Goal: Task Accomplishment & Management: Manage account settings

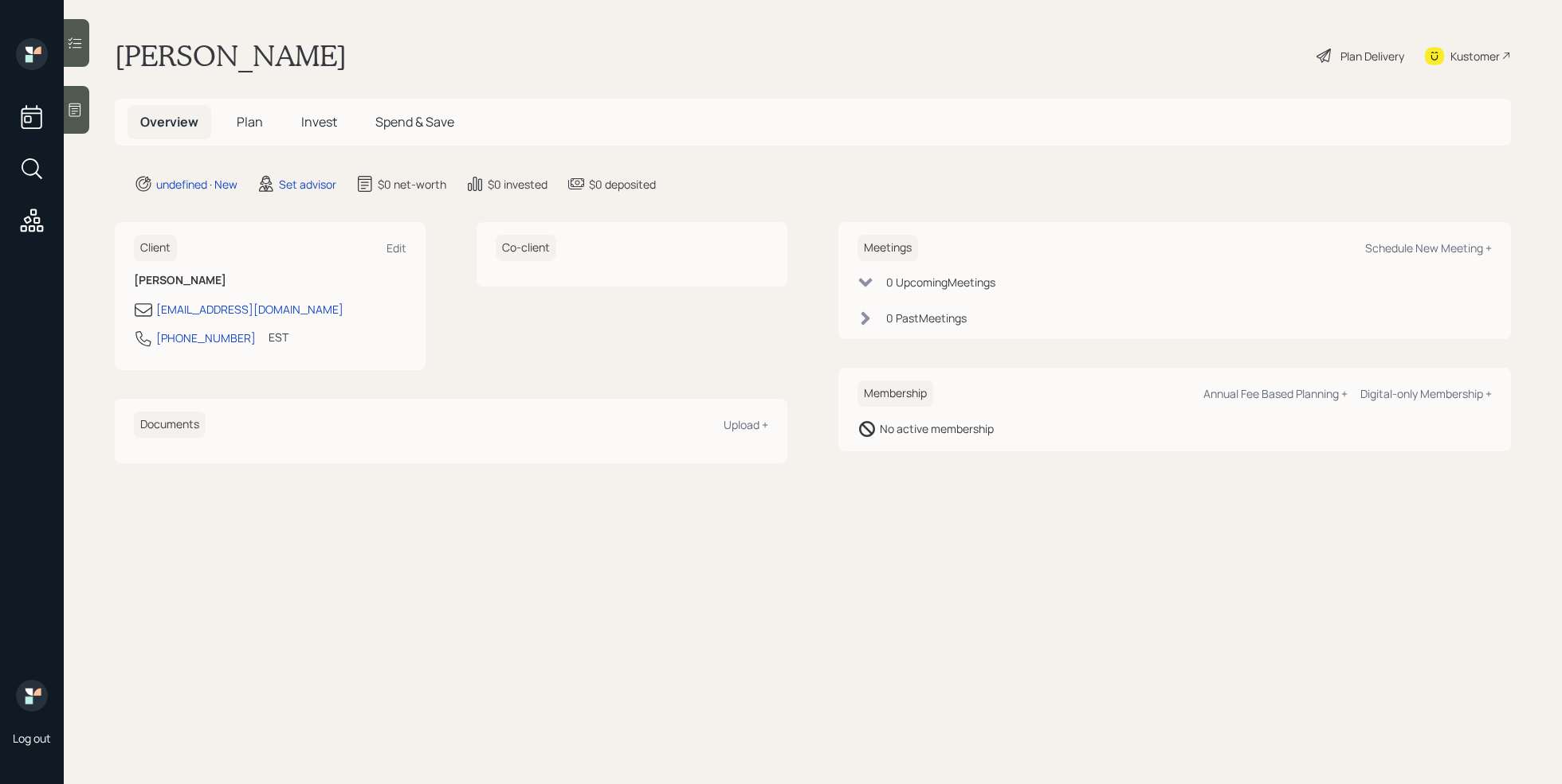
click at [80, 112] on icon at bounding box center [75, 109] width 16 height 16
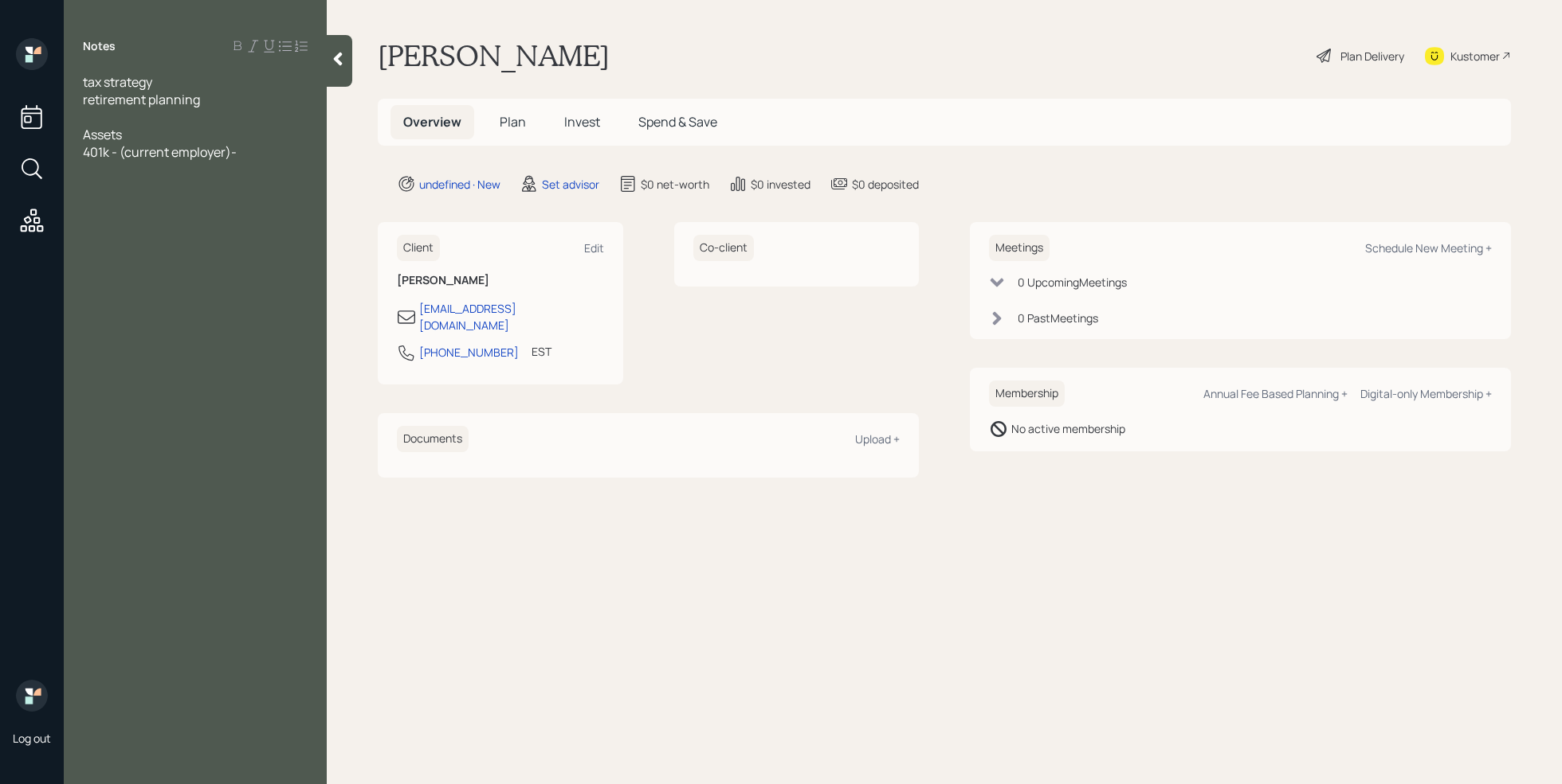
click at [109, 115] on div at bounding box center [195, 117] width 225 height 17
click at [302, 132] on div "still working/would like to retire at 70" at bounding box center [195, 135] width 225 height 17
click at [257, 176] on div "401k - (current employer)-" at bounding box center [195, 169] width 225 height 17
click at [177, 207] on div "IRA" at bounding box center [195, 205] width 225 height 17
click at [101, 201] on span "IRA- 250k" at bounding box center [109, 205] width 55 height 17
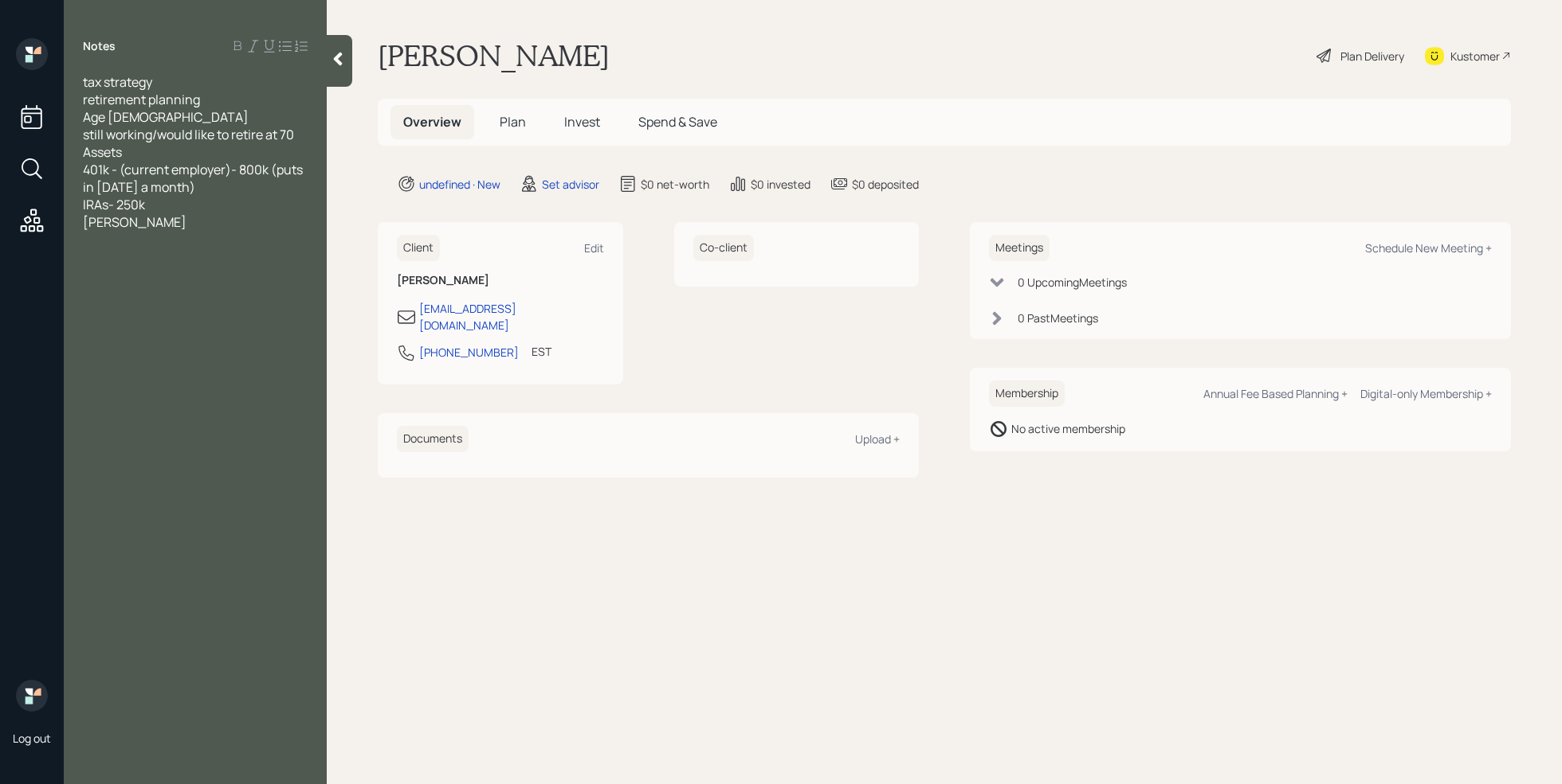
click at [127, 223] on div "[PERSON_NAME]" at bounding box center [195, 222] width 225 height 17
click at [85, 206] on span "IRAs- 250k" at bounding box center [114, 205] width 63 height 17
click at [197, 207] on div "Old IRAs- 250k" at bounding box center [195, 205] width 225 height 17
click at [189, 227] on div "[PERSON_NAME]- 150k" at bounding box center [195, 222] width 225 height 17
click at [156, 287] on span "SS- around 12k a month" at bounding box center [151, 293] width 138 height 17
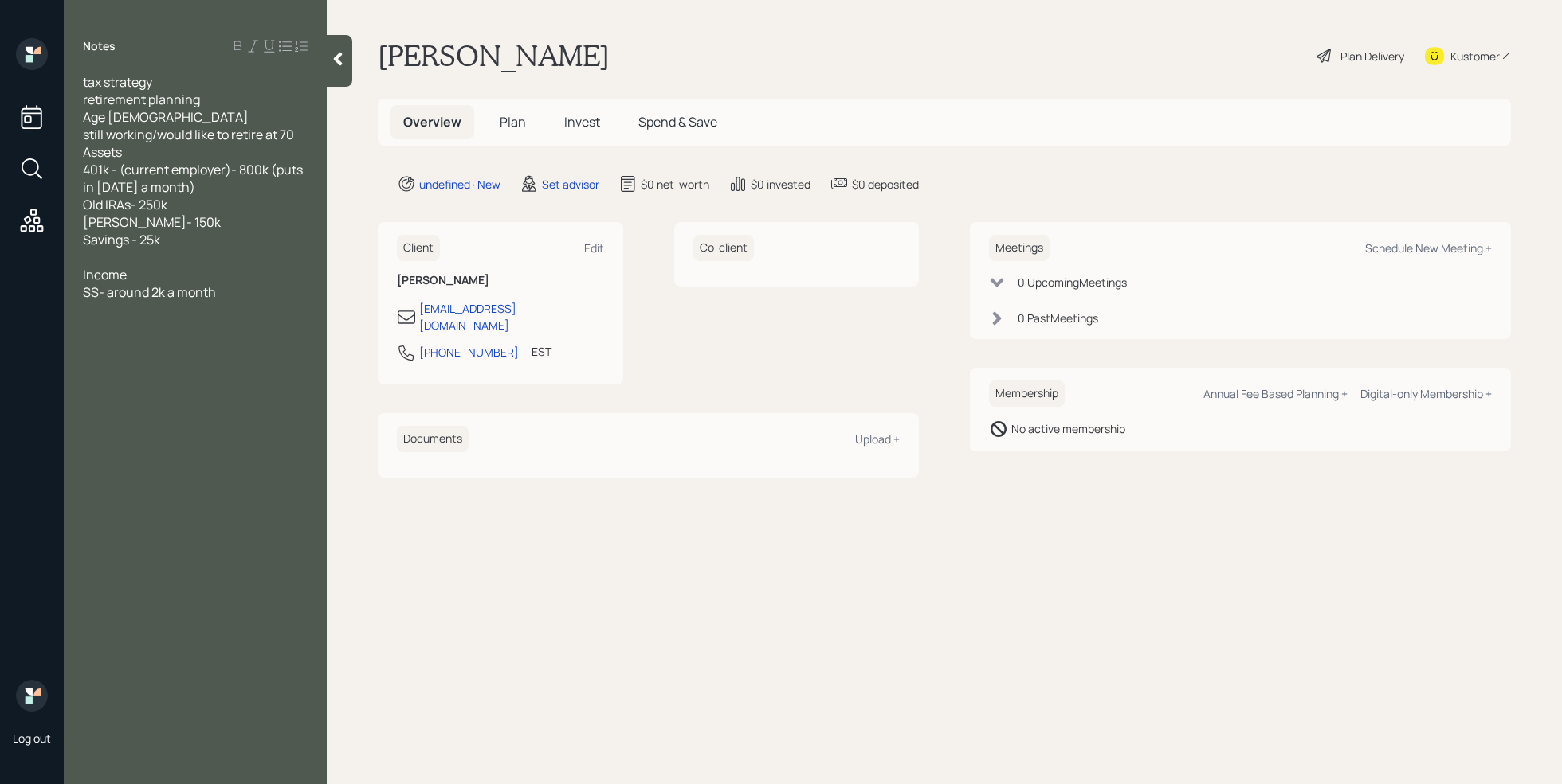
click at [235, 291] on div "SS- around 2k a month" at bounding box center [195, 293] width 225 height 17
click at [151, 300] on span "SS- around 2k a month" at bounding box center [149, 293] width 133 height 17
click at [131, 304] on div at bounding box center [195, 310] width 225 height 17
click at [133, 363] on div at bounding box center [195, 362] width 225 height 17
click at [202, 441] on div at bounding box center [195, 450] width 225 height 17
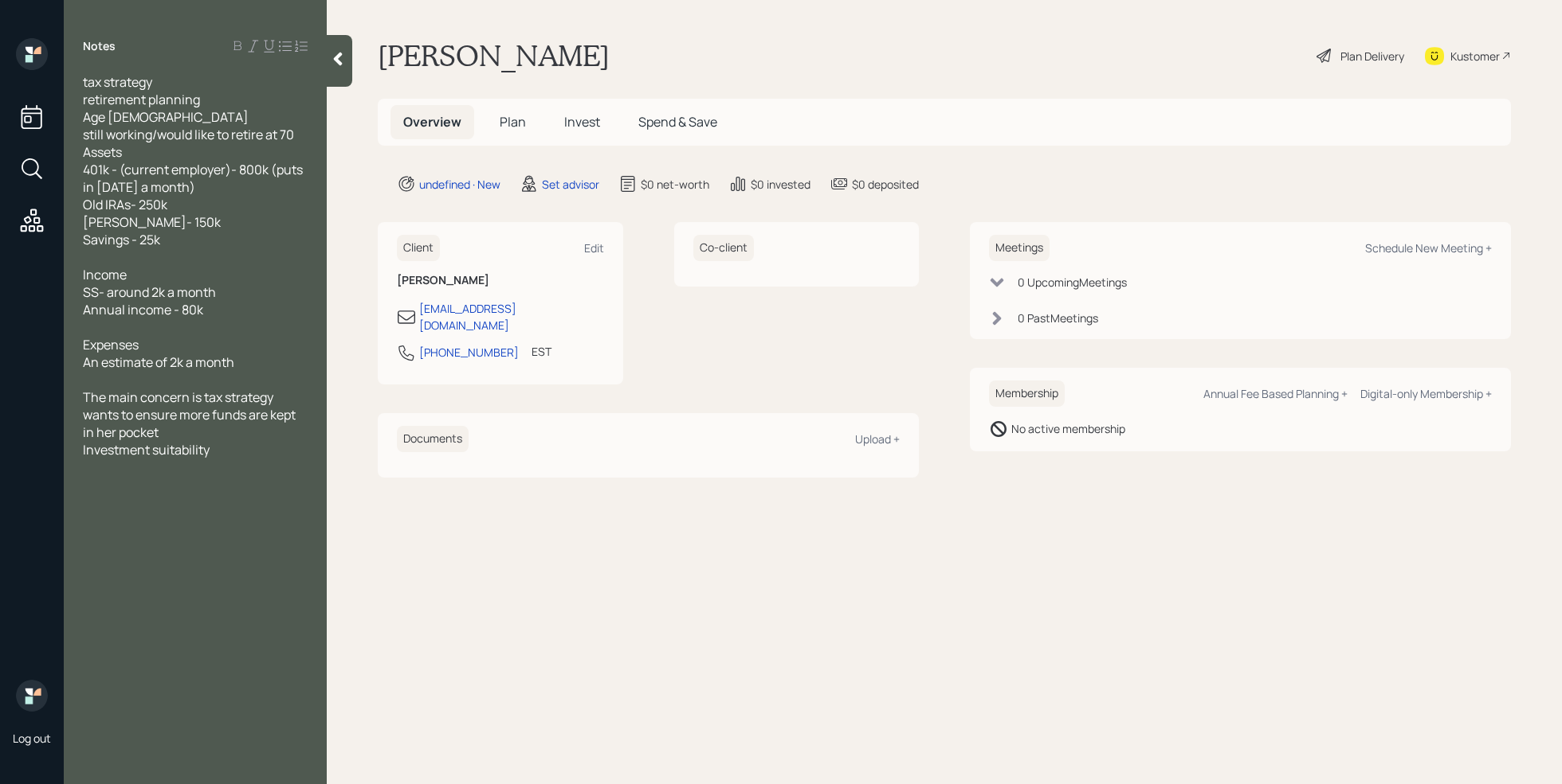
click at [244, 444] on div "Investment suitability" at bounding box center [195, 450] width 225 height 17
click at [515, 556] on main "[PERSON_NAME] Plan Delivery Kustomer Overview Plan Invest Spend & Save undefine…" at bounding box center [944, 392] width 1235 height 784
click at [1431, 247] on div "Schedule New Meeting +" at bounding box center [1428, 247] width 127 height 15
select select "round-[PERSON_NAME]"
